Goal: Task Accomplishment & Management: Manage account settings

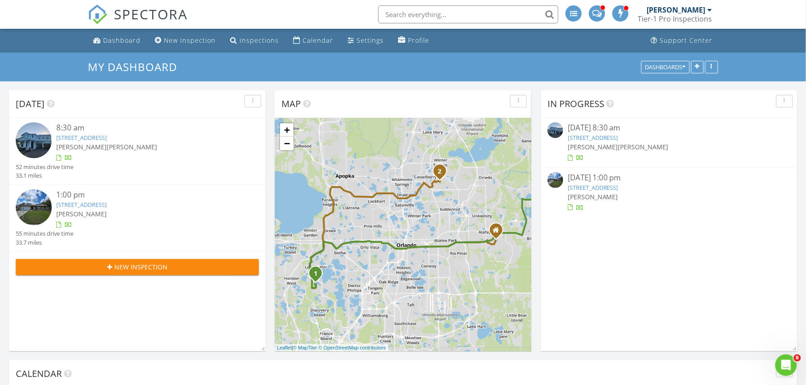
click at [555, 180] on img at bounding box center [555, 180] width 16 height 16
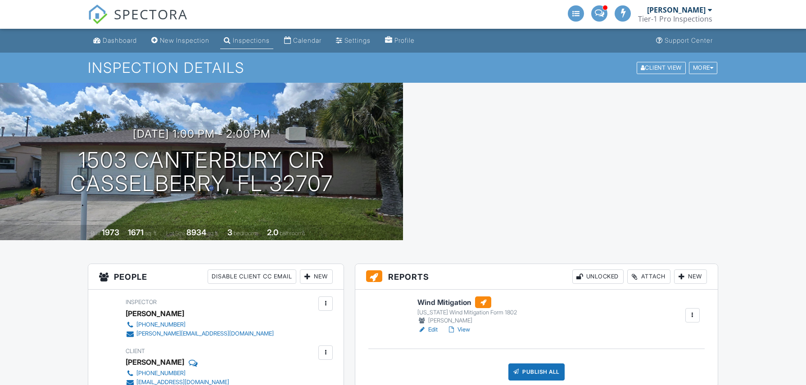
click at [464, 327] on link "View" at bounding box center [458, 329] width 23 height 9
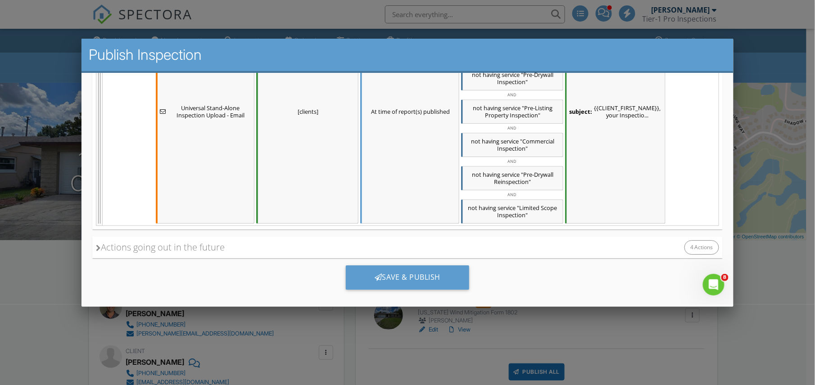
scroll to position [899, 0]
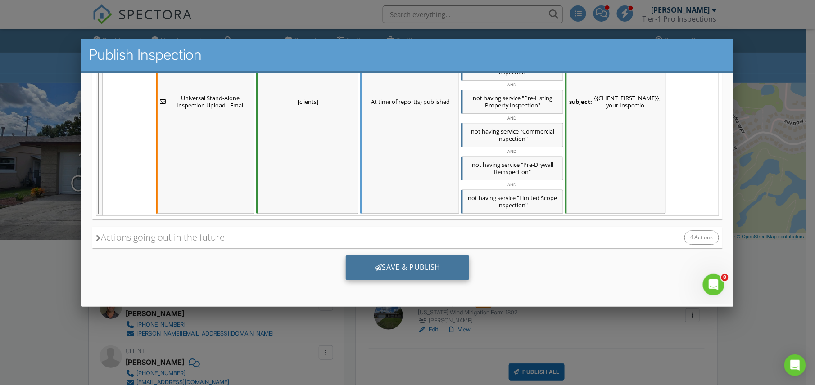
click at [407, 265] on div "Save & Publish" at bounding box center [407, 267] width 124 height 24
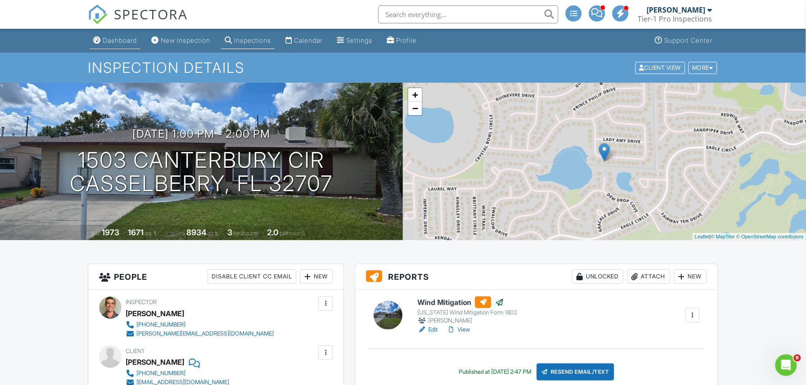
click at [126, 42] on div "Dashboard" at bounding box center [120, 40] width 34 height 8
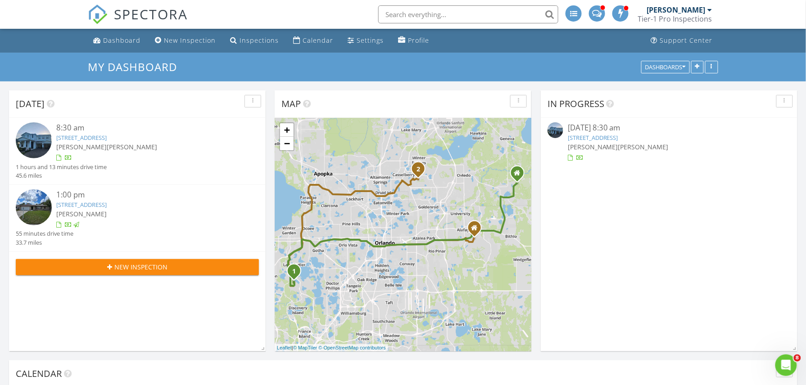
click at [126, 42] on div "Dashboard" at bounding box center [121, 40] width 37 height 9
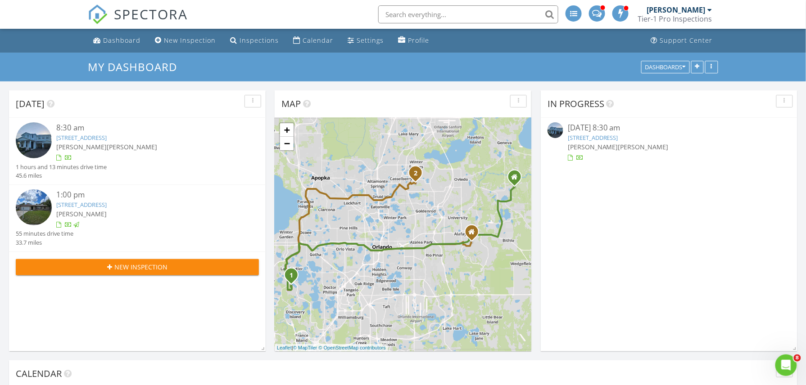
click at [555, 136] on img at bounding box center [555, 130] width 16 height 16
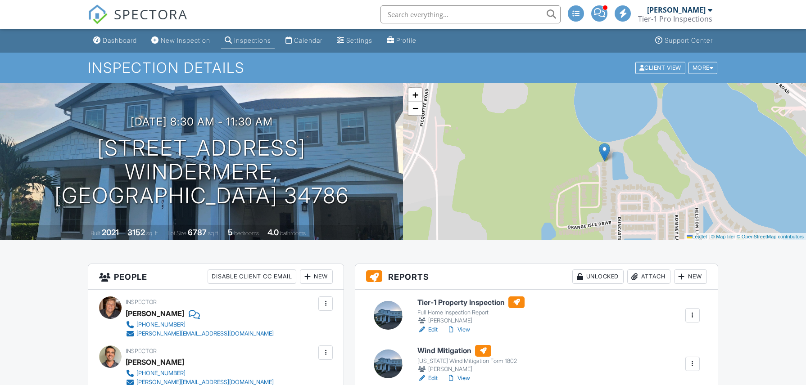
click at [389, 301] on div at bounding box center [388, 315] width 29 height 29
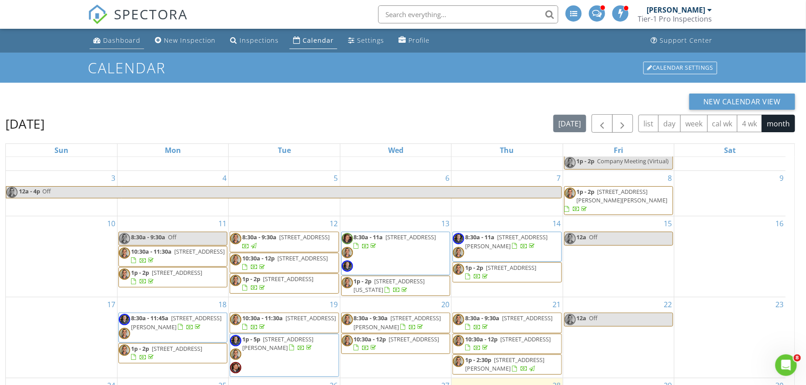
click at [108, 48] on link "Dashboard" at bounding box center [117, 40] width 54 height 17
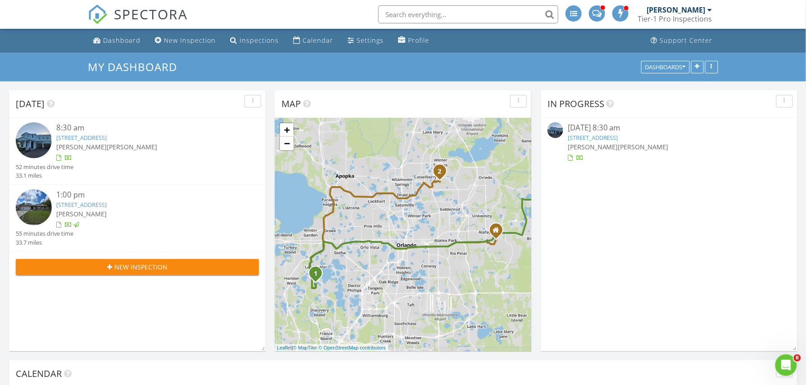
click at [555, 135] on img at bounding box center [555, 130] width 16 height 16
